Goal: Task Accomplishment & Management: Use online tool/utility

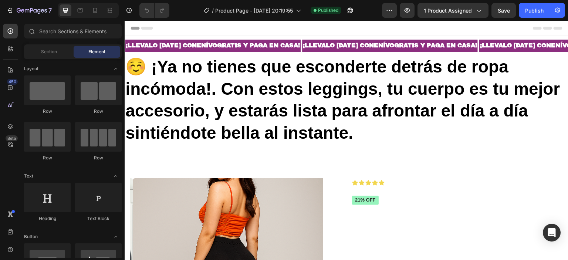
radio input "false"
click at [99, 10] on div at bounding box center [95, 10] width 12 height 12
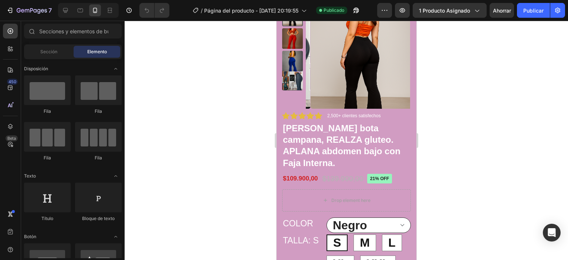
scroll to position [185, 0]
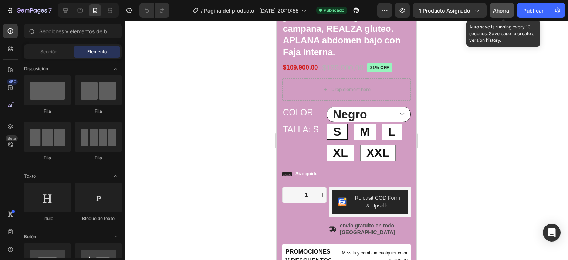
click at [501, 11] on font "Ahorrar" at bounding box center [502, 10] width 18 height 6
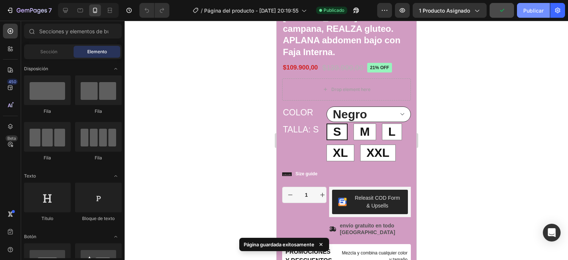
click at [529, 11] on font "Publicar" at bounding box center [533, 10] width 20 height 6
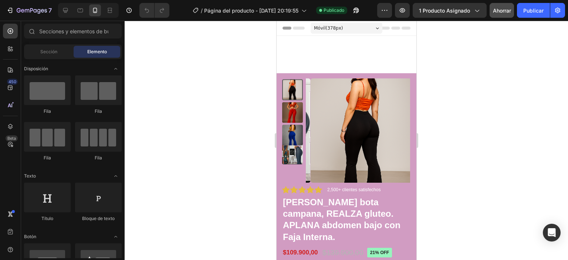
scroll to position [74, 0]
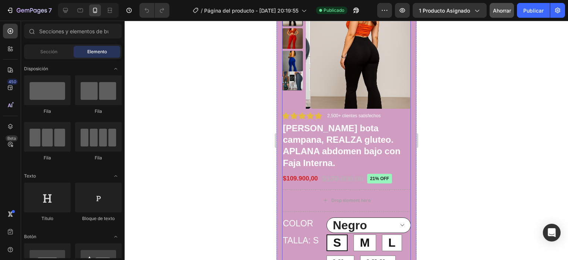
click at [396, 110] on div "Product Images Material Shipping Care instruction Accordion" at bounding box center [346, 57] width 129 height 107
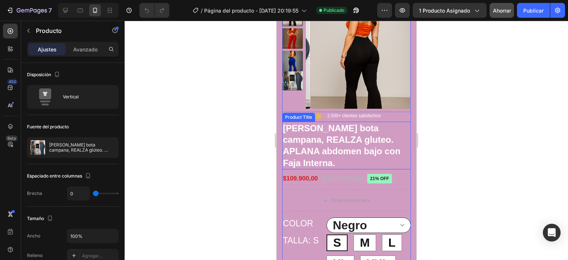
click at [389, 154] on h1 "[PERSON_NAME] bota campana, REALZA gluteo. APLANA abdomen bajo con Faja Interna." at bounding box center [346, 146] width 129 height 48
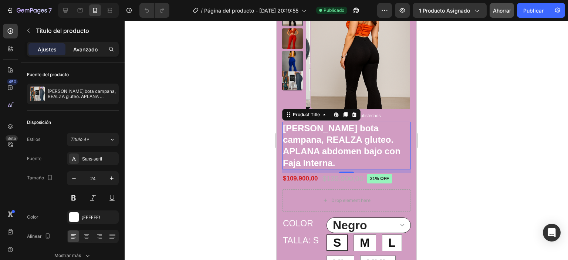
click at [92, 53] on div "Avanzado" at bounding box center [85, 49] width 37 height 12
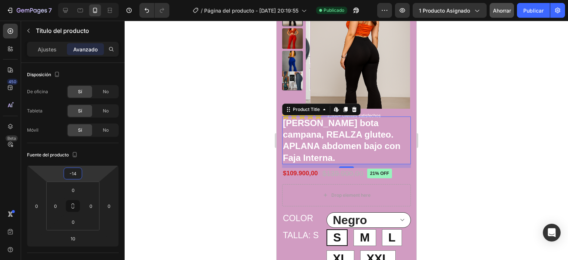
type input "-6"
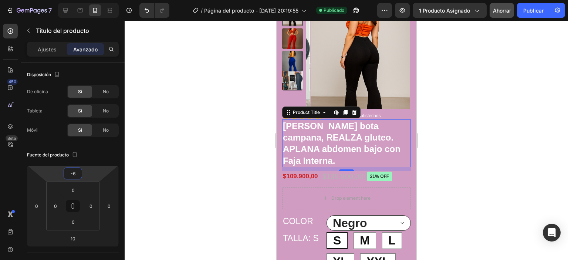
drag, startPoint x: 73, startPoint y: 179, endPoint x: 77, endPoint y: 180, distance: 4.2
click at [77, 0] on html "7 / Página del producto - [DATE] 20:19:55 Publicado Avance 1 producto asignado …" at bounding box center [284, 0] width 568 height 0
click at [205, 101] on div at bounding box center [346, 140] width 443 height 239
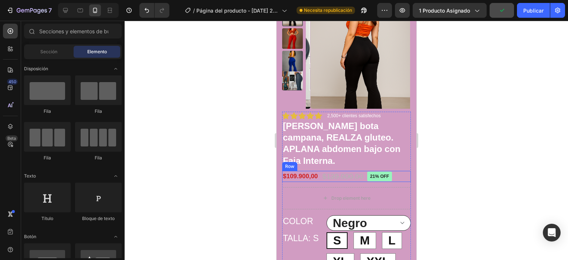
click at [395, 176] on div "$109.900,00 Product Price Product Price $139.900,00 Product Price Product Price…" at bounding box center [346, 176] width 129 height 11
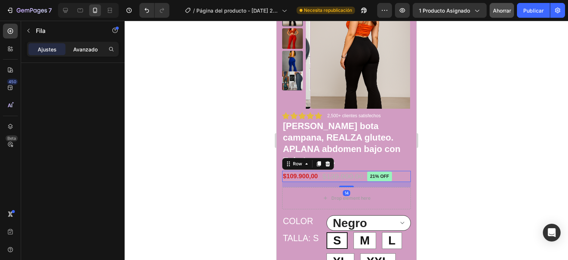
click at [84, 52] on p "Avanzado" at bounding box center [85, 49] width 24 height 8
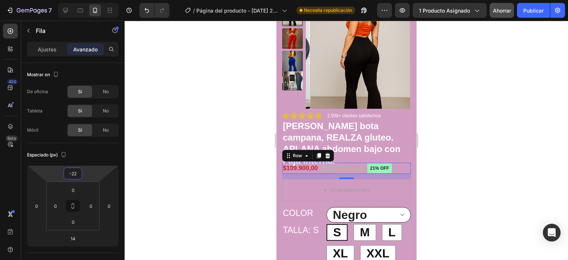
type input "-12"
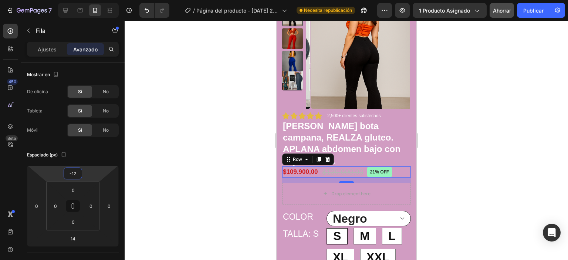
click at [75, 0] on html "7 / Página del producto - [DATE] 20:19:55 Necesita republicación Avance 1 produ…" at bounding box center [284, 0] width 568 height 0
click at [476, 159] on div at bounding box center [346, 140] width 443 height 239
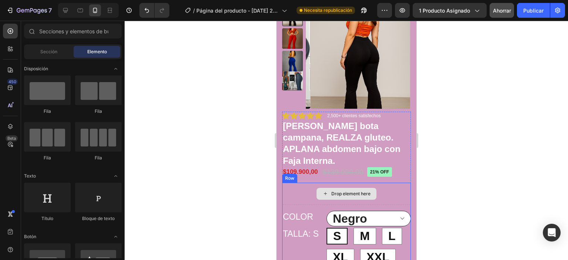
click at [386, 193] on div "Drop element here" at bounding box center [346, 194] width 129 height 22
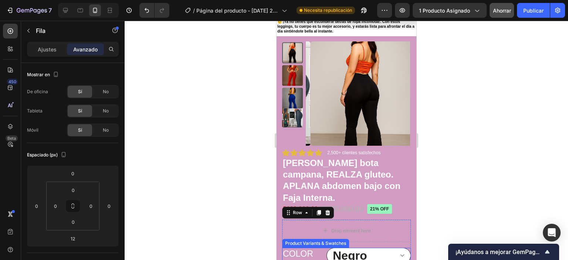
scroll to position [0, 0]
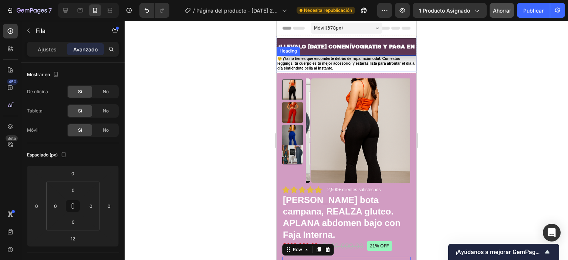
click at [301, 68] on strong "☺️ ¡Ya no tienes que esconderte detrás de ropa incómoda!. Con estos leggings, t…" at bounding box center [345, 64] width 137 height 14
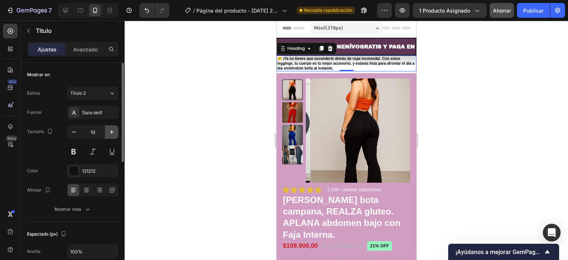
click at [110, 133] on icon "button" at bounding box center [111, 131] width 7 height 7
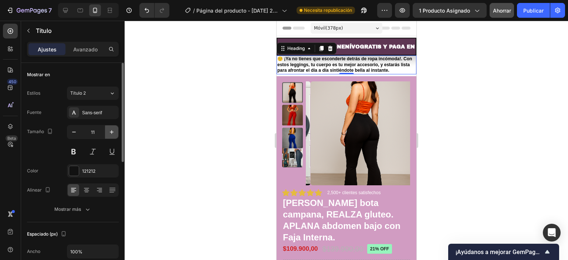
type input "12"
click at [492, 149] on div at bounding box center [346, 140] width 443 height 239
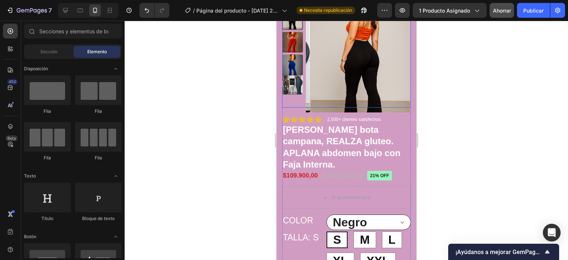
scroll to position [148, 0]
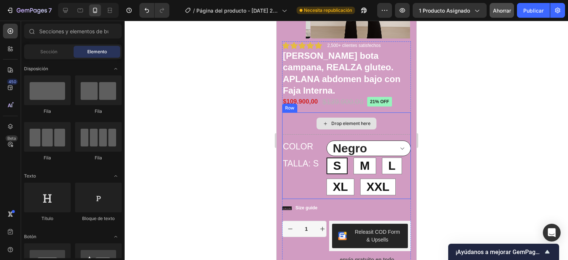
click at [296, 121] on div "Drop element here" at bounding box center [346, 123] width 129 height 22
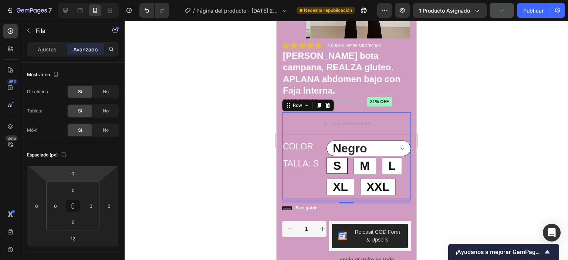
type input "-88"
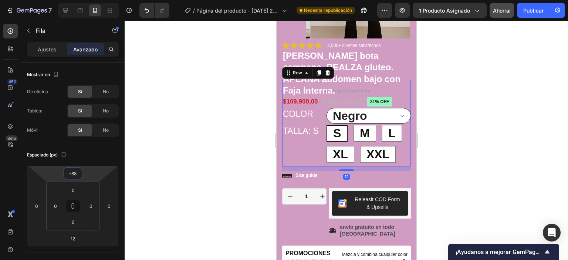
drag, startPoint x: 81, startPoint y: 180, endPoint x: 80, endPoint y: 196, distance: 16.3
click at [80, 0] on html "7 / Página del producto - [DATE] 20:19:55 Necesita republicación Avance 1 produ…" at bounding box center [284, 0] width 568 height 0
click at [511, 132] on div at bounding box center [346, 140] width 443 height 239
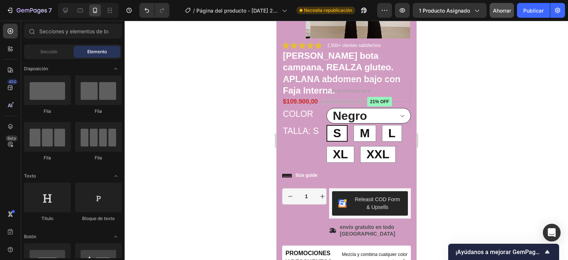
click at [506, 133] on div at bounding box center [346, 140] width 443 height 239
click at [303, 177] on p "Size guide" at bounding box center [306, 176] width 22 height 6
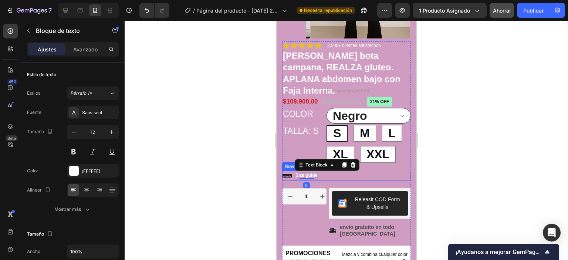
click at [408, 171] on div "Product Images Material Shipping Care instruction Accordion Icon Icon Icon Icon…" at bounding box center [346, 172] width 140 height 487
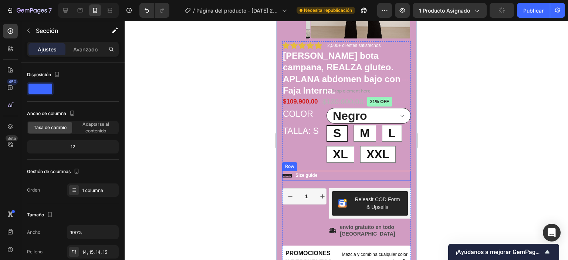
click at [381, 173] on div "Icon Size guide Text Block Row" at bounding box center [346, 176] width 129 height 10
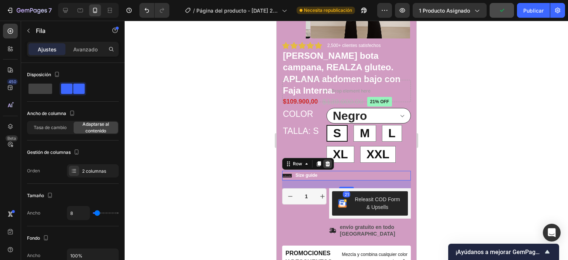
click at [325, 164] on icon at bounding box center [327, 163] width 5 height 5
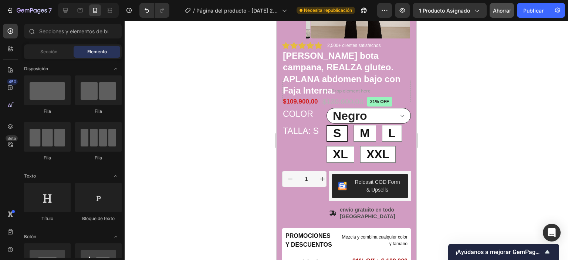
click at [458, 154] on div at bounding box center [346, 140] width 443 height 239
click at [370, 187] on div "Releasit COD Form & Upsells" at bounding box center [376, 186] width 49 height 16
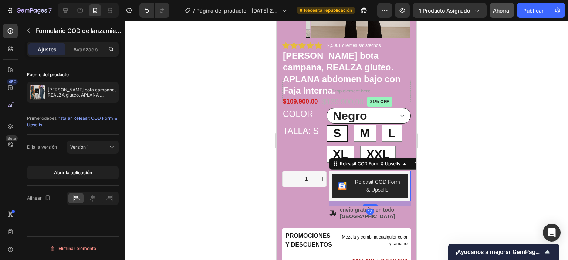
click at [401, 180] on button "Releasit COD Form & Upsells" at bounding box center [369, 186] width 76 height 24
click at [277, 201] on div "Product Images Material Shipping Care instruction Accordion Icon Icon Icon Icon…" at bounding box center [346, 164] width 140 height 470
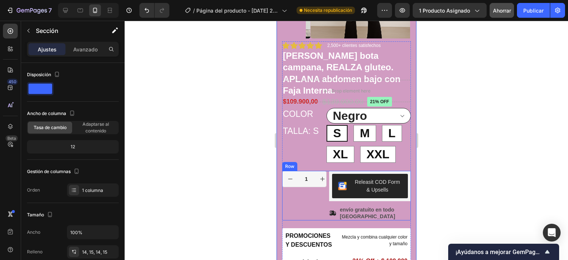
click at [298, 203] on div "1 Product Quantity Row" at bounding box center [304, 196] width 44 height 50
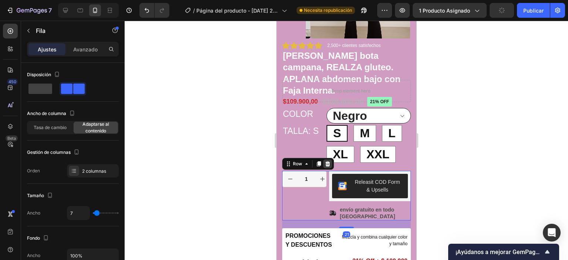
click at [326, 165] on icon at bounding box center [327, 163] width 5 height 5
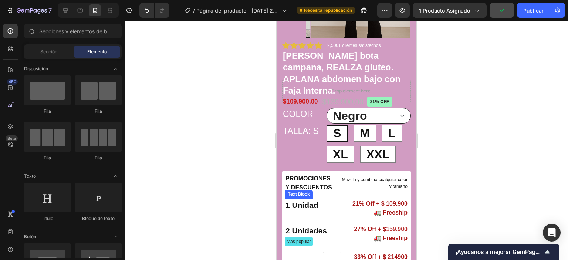
scroll to position [185, 0]
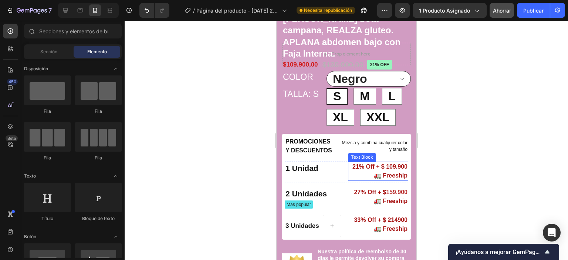
click at [362, 167] on p "21% Off + $ 109.900 🚛 Freeship" at bounding box center [377, 171] width 59 height 18
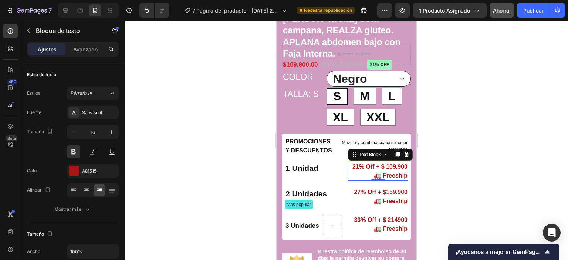
click at [385, 176] on p "21% Off + $ 109.900 🚛 Freeship" at bounding box center [377, 171] width 59 height 18
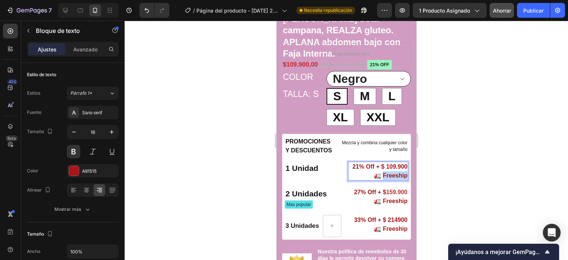
click at [379, 176] on p "21% Off + $ 109.900 🚛 Freeship" at bounding box center [377, 171] width 59 height 18
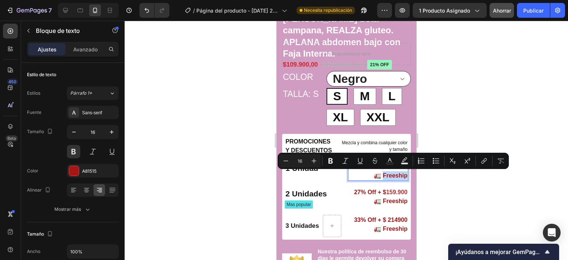
drag, startPoint x: 378, startPoint y: 176, endPoint x: 402, endPoint y: 178, distance: 23.4
click at [402, 178] on div "21% Off + $ 109.900 🚛 Freeship" at bounding box center [377, 170] width 60 height 19
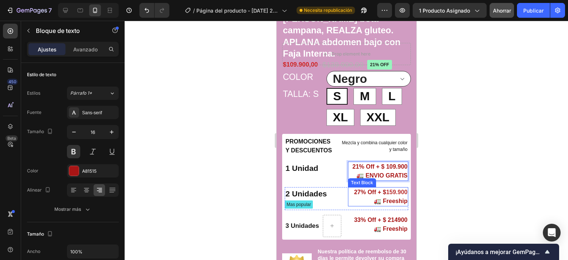
click at [386, 201] on p "27% Off + $ 159.900 🚛 Freeship" at bounding box center [377, 197] width 59 height 18
click at [378, 201] on p "27% Off + $ 159.900 🚛 Freeship" at bounding box center [377, 197] width 59 height 18
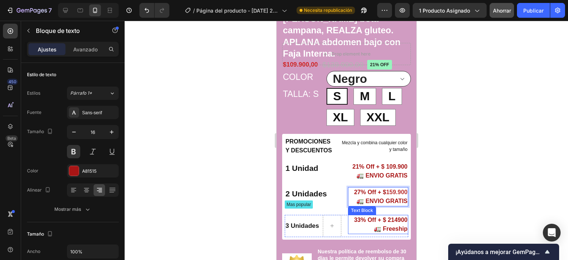
click at [389, 231] on p "33% Off + $ 214900 🚛 Freeship" at bounding box center [377, 224] width 59 height 18
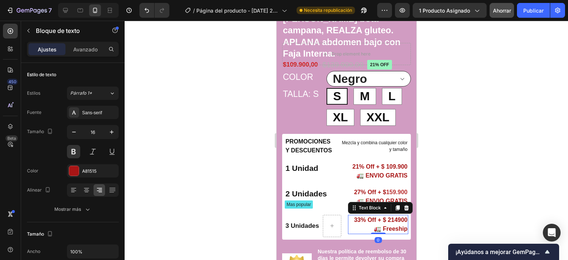
click at [378, 228] on p "33% Off + $ 214900 🚛 Freeship" at bounding box center [377, 224] width 59 height 18
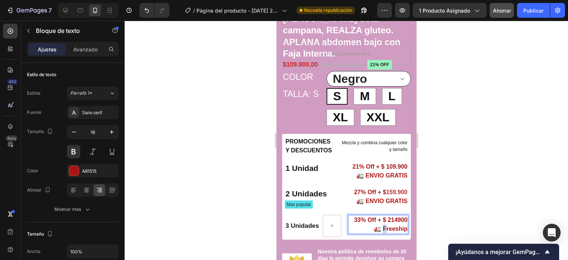
click at [382, 228] on p "33% Off + $ 214900 🚛 Freeship" at bounding box center [377, 224] width 59 height 18
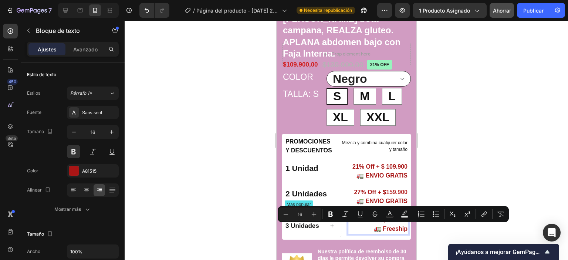
drag, startPoint x: 386, startPoint y: 228, endPoint x: 381, endPoint y: 231, distance: 5.3
click at [386, 228] on p "33% Off + $ 214900 🚛 Freeship" at bounding box center [377, 224] width 59 height 18
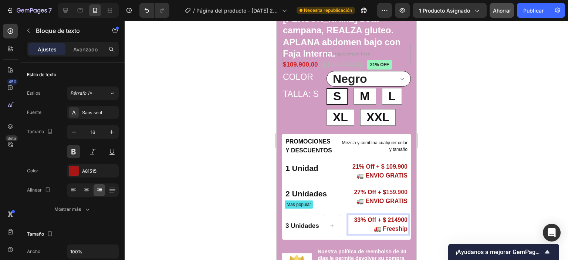
click at [379, 227] on p "33% Off + $ 214900 🚛 Freeship" at bounding box center [377, 224] width 59 height 18
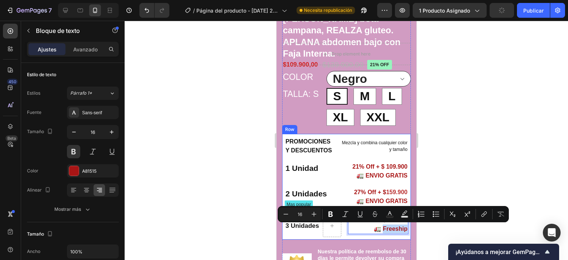
drag, startPoint x: 378, startPoint y: 229, endPoint x: 402, endPoint y: 227, distance: 24.5
click at [402, 227] on div "PROMOCIONES Y DESCUENTOS Text Block Mezcla y combina cualquier color y tamaño T…" at bounding box center [346, 187] width 129 height 106
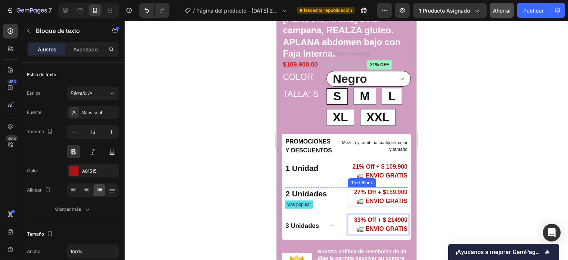
click at [389, 204] on p "27% Off + $ 159.900 🚛 ENVIO GRATIS" at bounding box center [377, 197] width 59 height 18
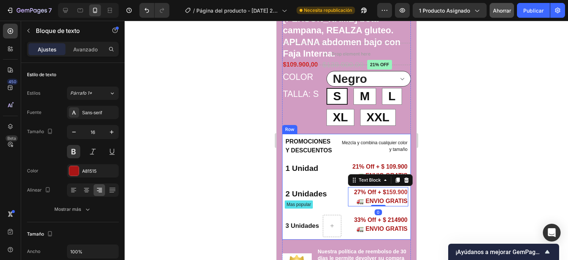
scroll to position [222, 0]
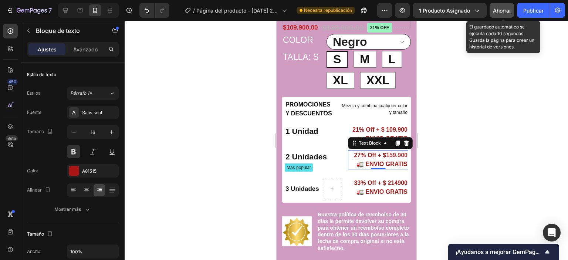
click at [500, 9] on font "Ahorrar" at bounding box center [502, 10] width 18 height 6
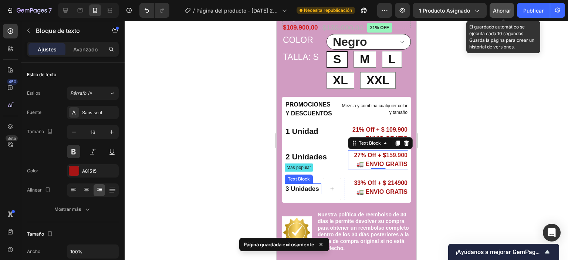
click at [302, 190] on strong "3 Unidades" at bounding box center [302, 188] width 34 height 7
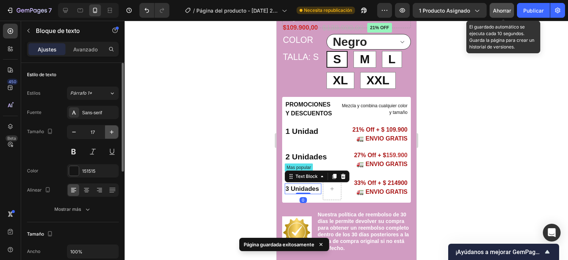
click at [111, 131] on icon "button" at bounding box center [112, 132] width 4 height 4
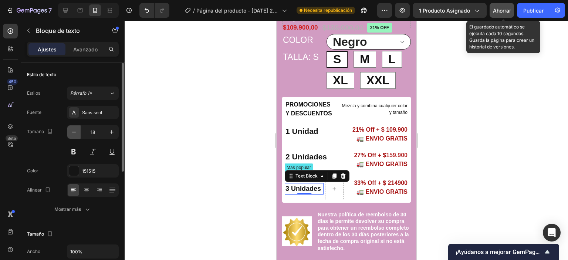
click at [75, 133] on icon "button" at bounding box center [73, 131] width 7 height 7
type input "17"
click at [488, 150] on div at bounding box center [346, 140] width 443 height 239
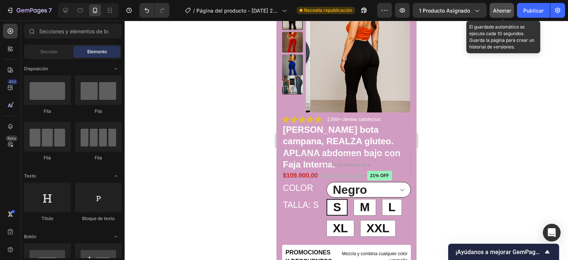
scroll to position [0, 0]
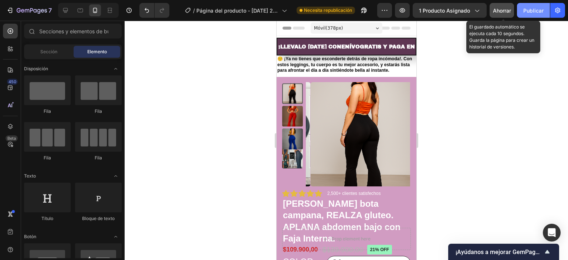
click at [534, 11] on font "Publicar" at bounding box center [533, 10] width 20 height 6
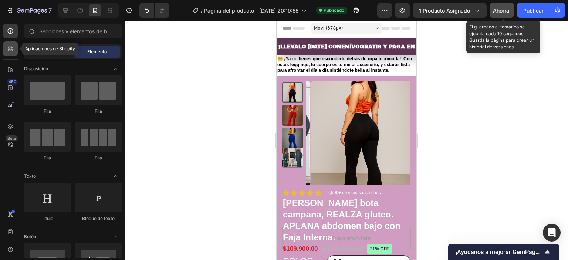
click at [8, 52] on icon at bounding box center [10, 48] width 7 height 7
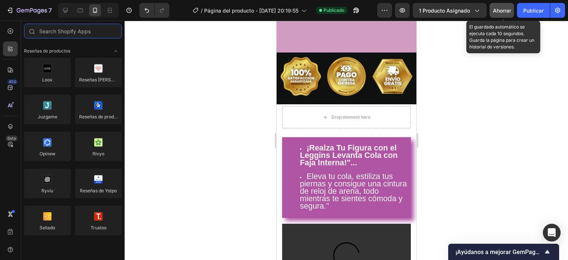
scroll to position [480, 0]
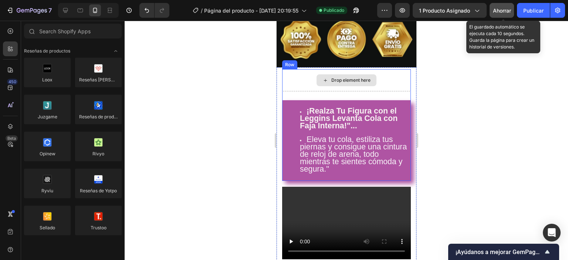
click at [288, 84] on div "Drop element here" at bounding box center [346, 80] width 129 height 22
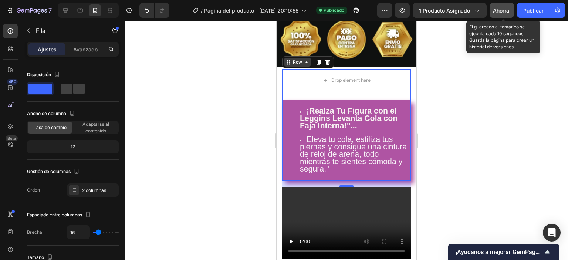
click at [306, 65] on icon at bounding box center [306, 62] width 6 height 6
click at [293, 64] on div "Row" at bounding box center [297, 62] width 12 height 7
click at [289, 64] on icon at bounding box center [288, 64] width 1 height 1
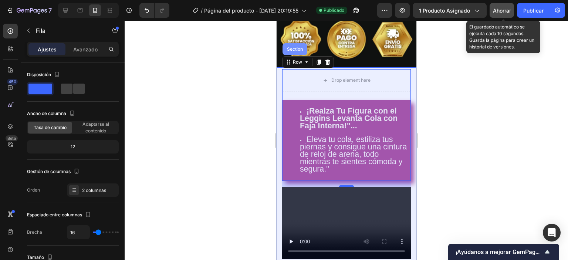
click at [289, 50] on div "Section" at bounding box center [294, 49] width 19 height 4
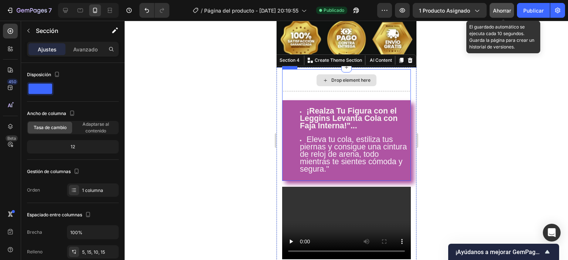
click at [313, 74] on div "Drop element here" at bounding box center [346, 80] width 129 height 22
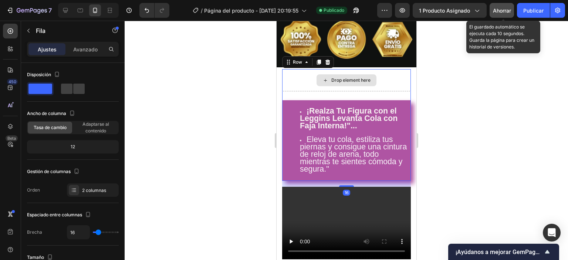
click at [336, 77] on div "Drop element here" at bounding box center [350, 80] width 39 height 6
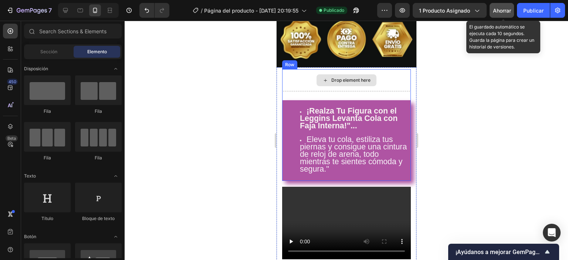
click at [292, 85] on div "Drop element here" at bounding box center [346, 80] width 129 height 22
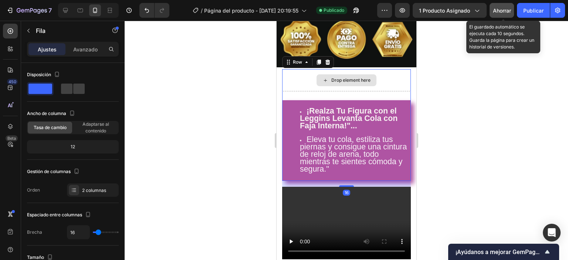
click at [397, 77] on div "Drop element here" at bounding box center [346, 80] width 129 height 22
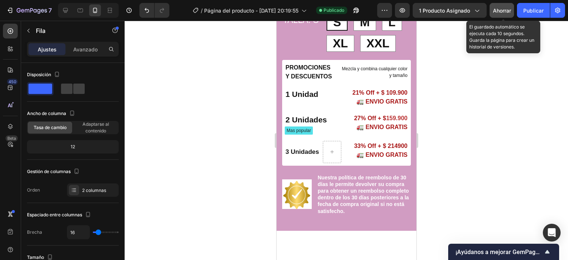
scroll to position [148, 0]
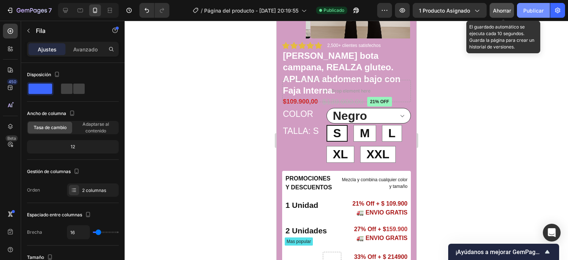
click at [531, 11] on font "Publicar" at bounding box center [533, 10] width 20 height 6
